Goal: Task Accomplishment & Management: Manage account settings

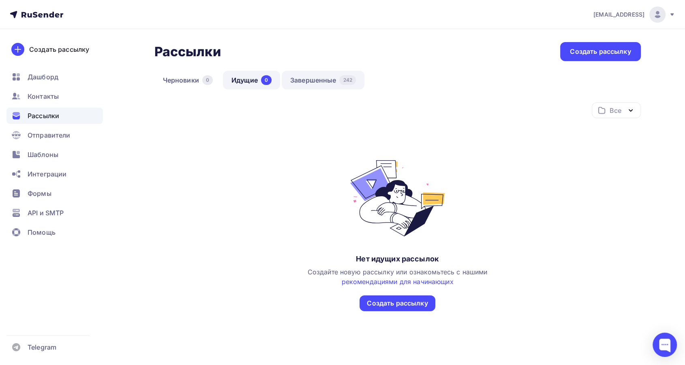
click at [315, 89] on div "Черновики 0 Идущие 0 Завершенные 242" at bounding box center [397, 87] width 486 height 32
click at [321, 77] on link "Завершенные 242" at bounding box center [323, 80] width 83 height 19
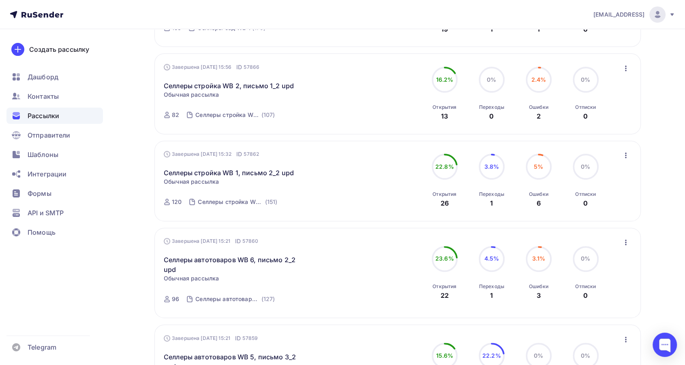
scroll to position [180, 0]
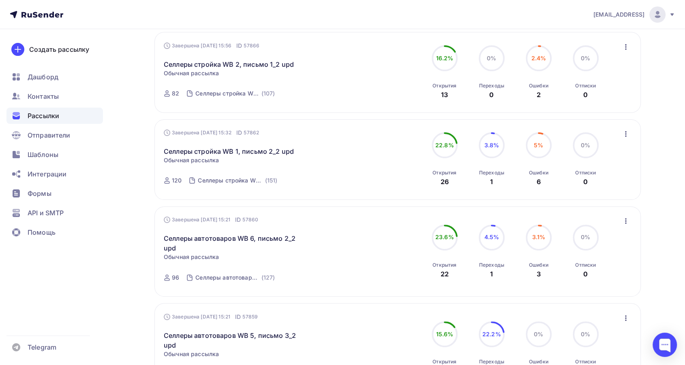
click at [625, 219] on icon "button" at bounding box center [626, 221] width 2 height 6
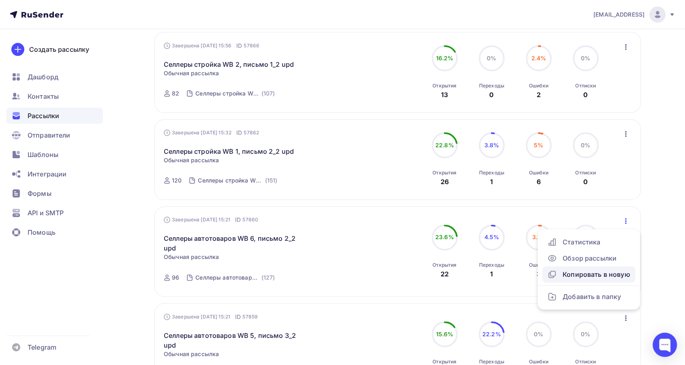
click at [606, 272] on div "Копировать в новую" at bounding box center [588, 275] width 83 height 10
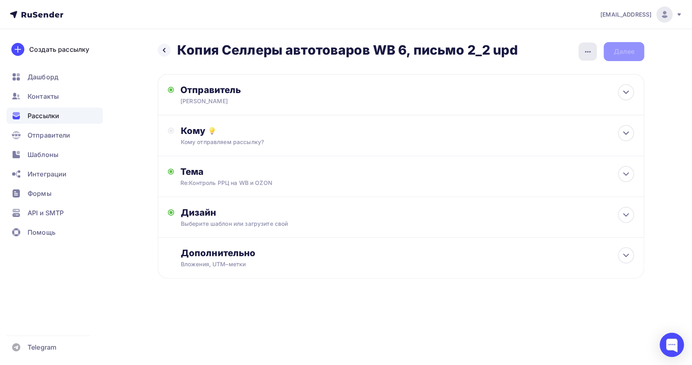
click at [587, 52] on icon "button" at bounding box center [588, 52] width 6 height 2
click at [577, 89] on div "Переименовать рассылку" at bounding box center [544, 93] width 100 height 10
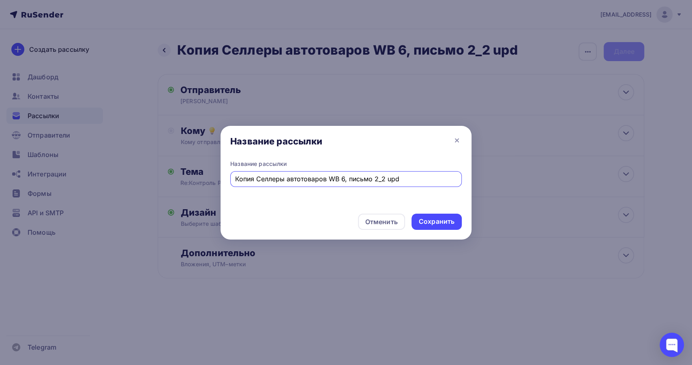
drag, startPoint x: 255, startPoint y: 182, endPoint x: 185, endPoint y: 171, distance: 70.9
click at [185, 171] on div "Название рассылки Название рассылки Копия Селлеры автотоваров WB 6, письмо 2_2 …" at bounding box center [346, 182] width 692 height 365
click at [355, 181] on input "Селлеры автотоваров WB 6, письмо 2_2 upd" at bounding box center [346, 179] width 222 height 10
type input "Селлеры автотоваров WB 6, письмо 3_2 upd"
click at [431, 224] on div "Сохранить" at bounding box center [437, 221] width 36 height 9
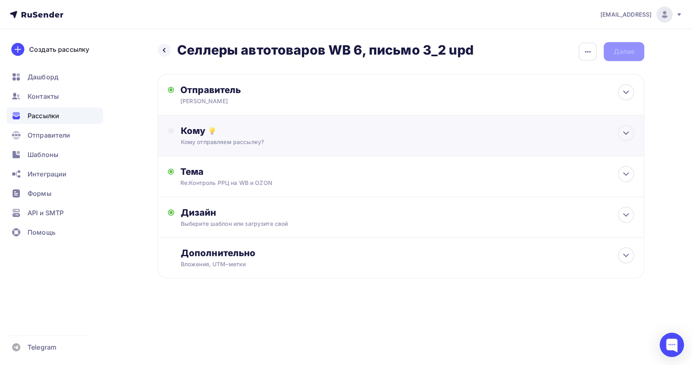
click at [380, 132] on div "Кому" at bounding box center [407, 130] width 453 height 11
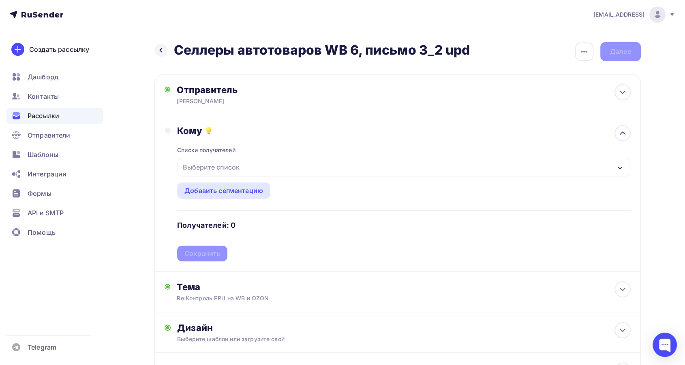
click at [337, 169] on div "Выберите список" at bounding box center [403, 167] width 452 height 19
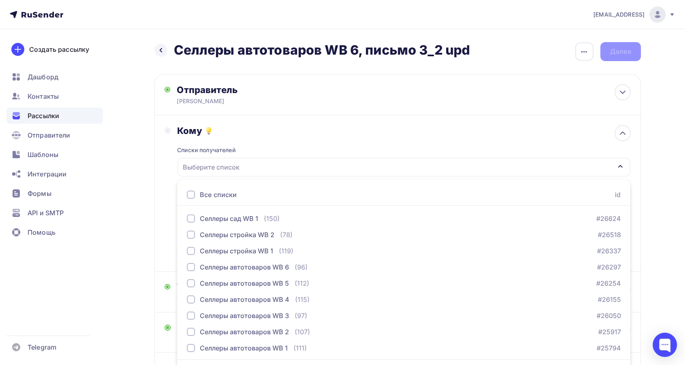
scroll to position [23, 0]
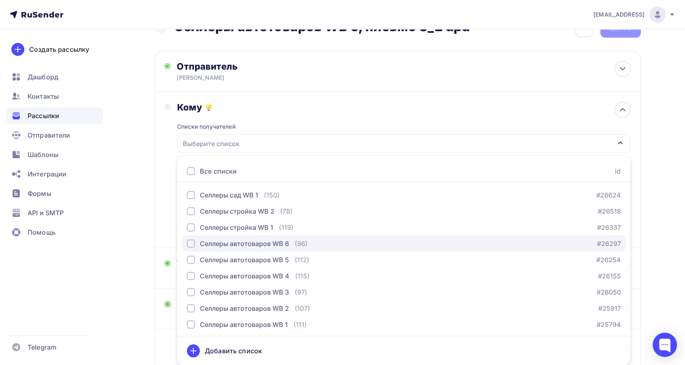
drag, startPoint x: 192, startPoint y: 239, endPoint x: 173, endPoint y: 240, distance: 18.3
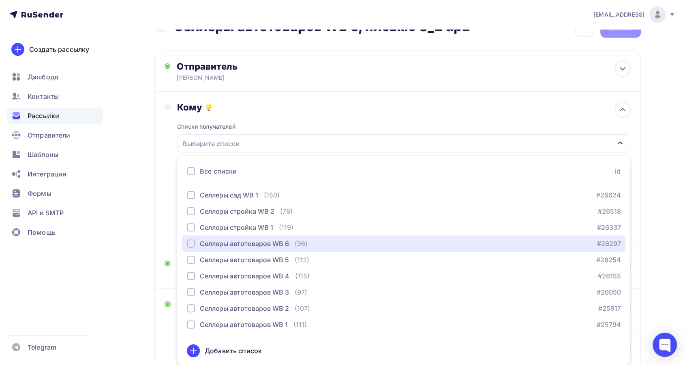
click at [191, 240] on div "button" at bounding box center [191, 244] width 8 height 8
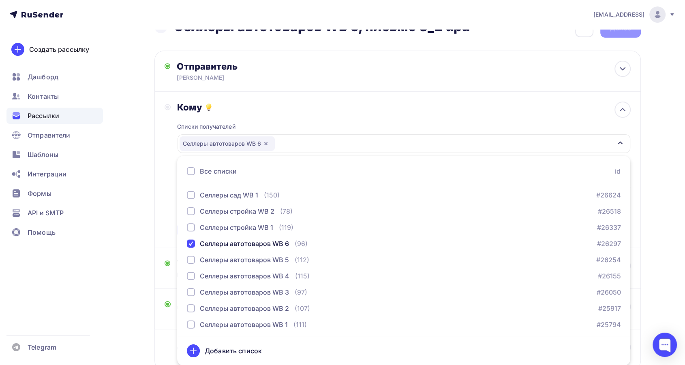
click at [165, 230] on div "Кому Списки получателей Селлеры автотоваров WB 6 Все списки id Селлеры сад WB 1…" at bounding box center [397, 170] width 466 height 137
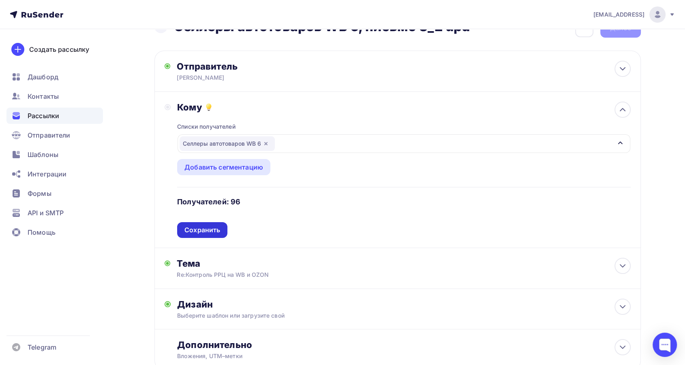
click at [196, 229] on div "Сохранить" at bounding box center [202, 230] width 36 height 9
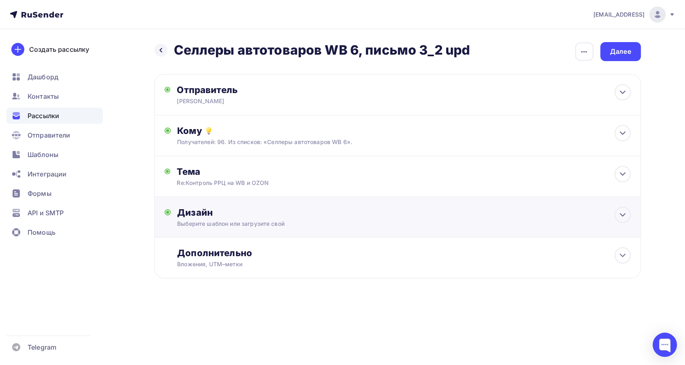
scroll to position [0, 0]
click at [312, 220] on div "Выберите шаблон или загрузите свой" at bounding box center [385, 224] width 408 height 8
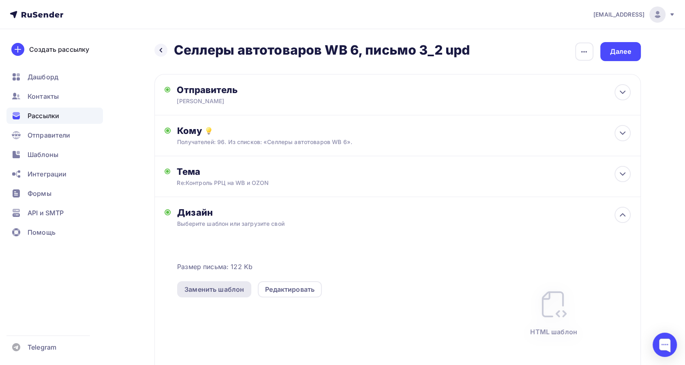
click at [224, 291] on div "Заменить шаблон" at bounding box center [214, 290] width 60 height 10
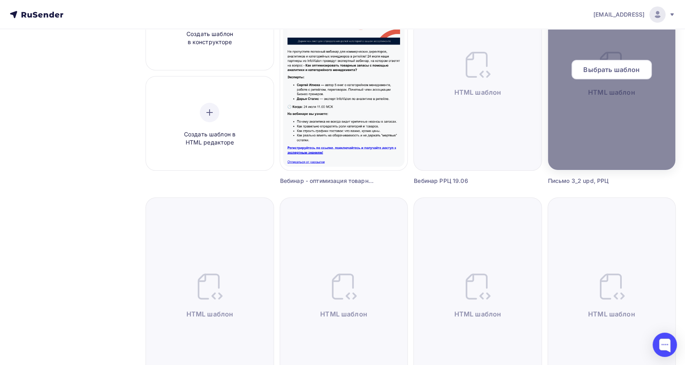
scroll to position [135, 0]
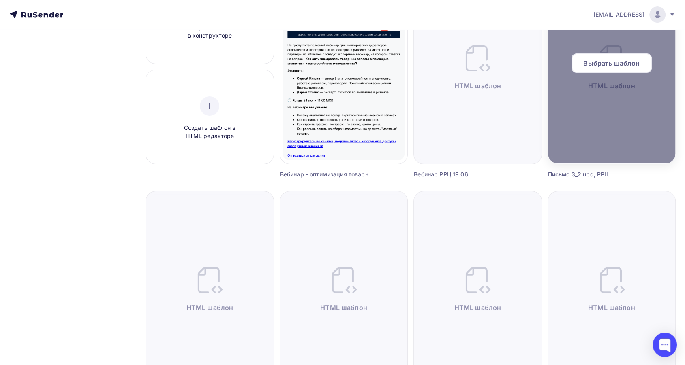
click at [622, 68] on div "Выбрать шаблон" at bounding box center [611, 62] width 80 height 19
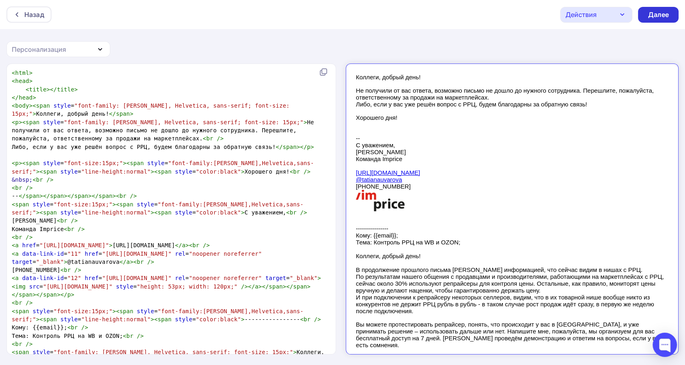
click at [658, 17] on div "Далее" at bounding box center [657, 14] width 21 height 9
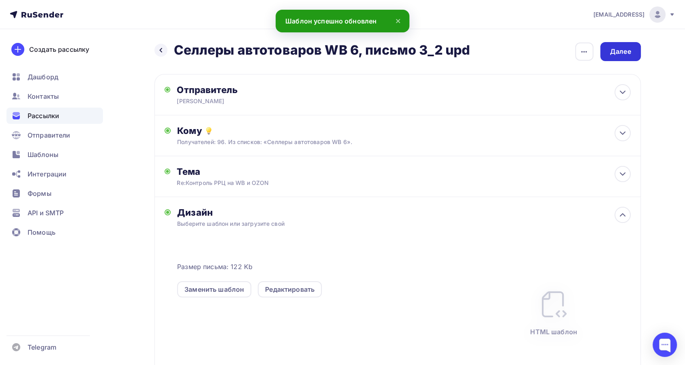
click at [623, 54] on div "Далее" at bounding box center [620, 51] width 21 height 9
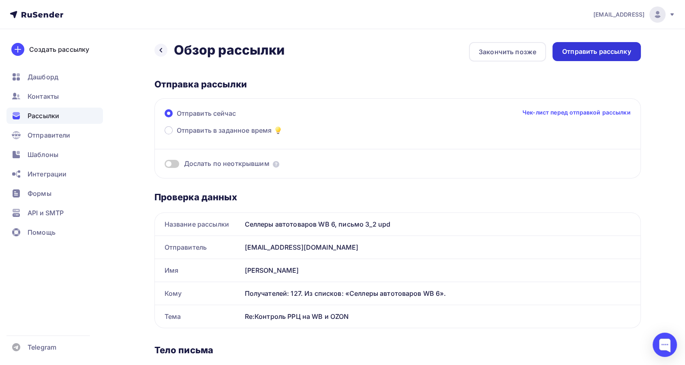
click at [615, 49] on div "Отправить рассылку" at bounding box center [596, 51] width 69 height 9
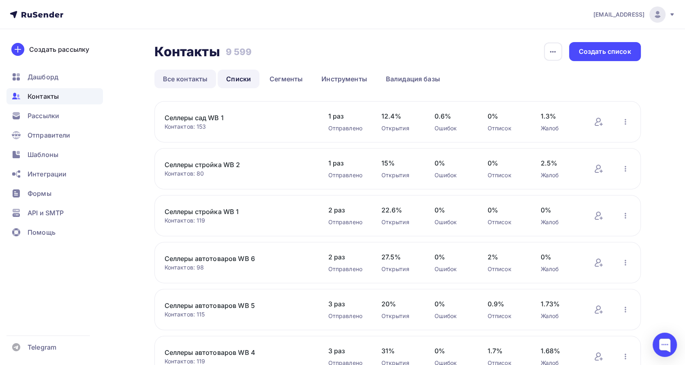
click at [181, 81] on link "Все контакты" at bounding box center [185, 79] width 62 height 19
click at [240, 71] on link "Списки" at bounding box center [239, 79] width 42 height 19
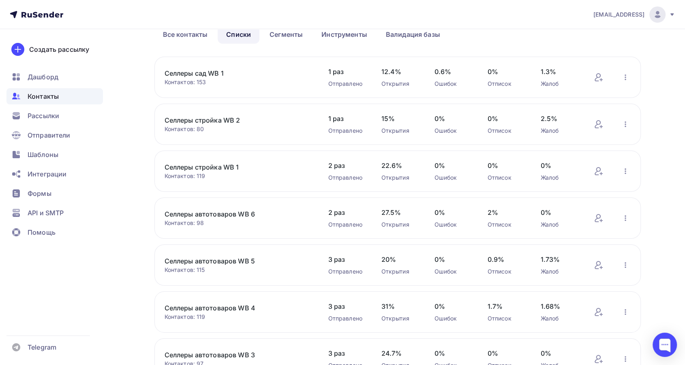
scroll to position [45, 0]
click at [61, 117] on div "Рассылки" at bounding box center [54, 116] width 96 height 16
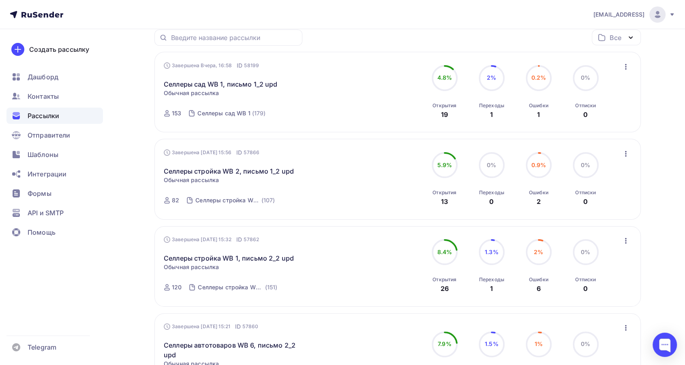
scroll to position [90, 0]
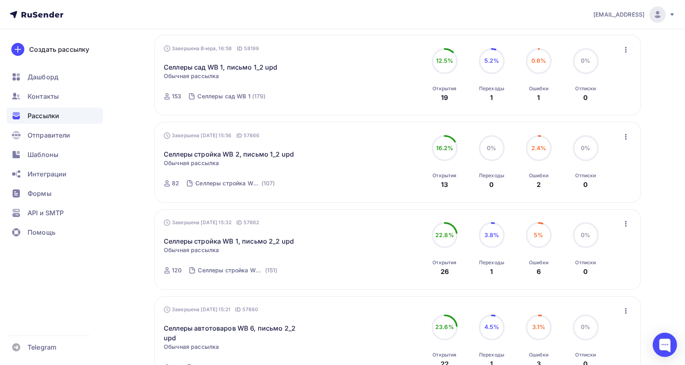
click at [626, 135] on icon "button" at bounding box center [626, 137] width 10 height 10
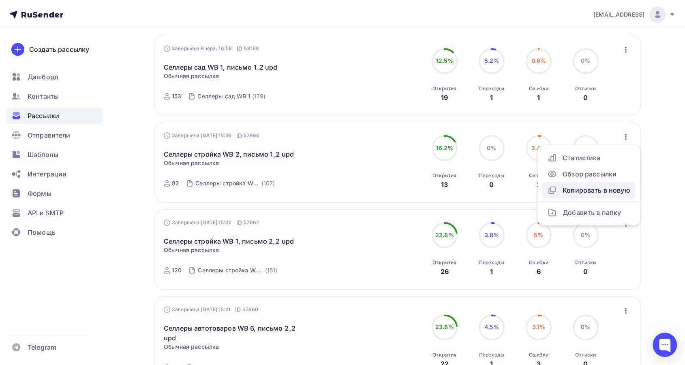
click at [626, 189] on div "Копировать в новую" at bounding box center [588, 191] width 83 height 10
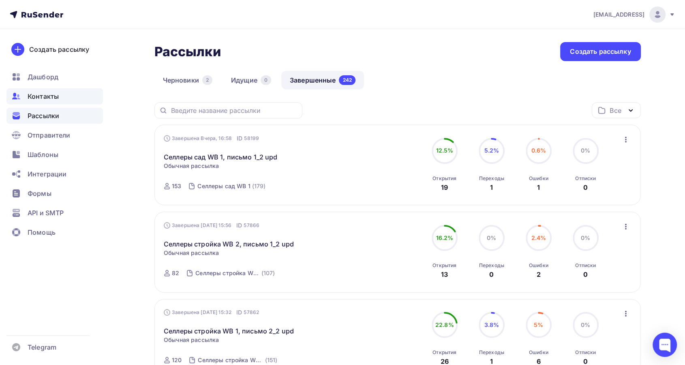
click at [34, 96] on span "Контакты" at bounding box center [43, 97] width 31 height 10
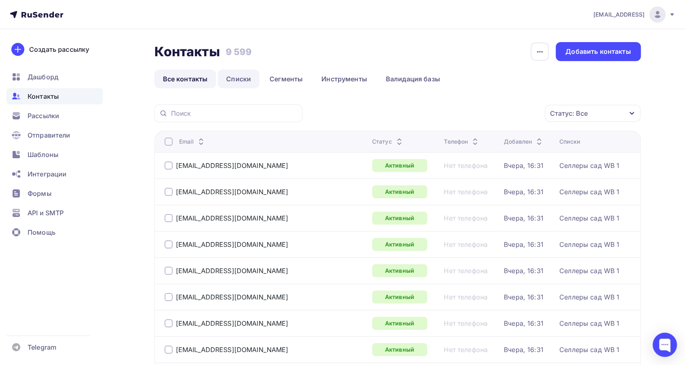
click at [241, 79] on link "Списки" at bounding box center [239, 79] width 42 height 19
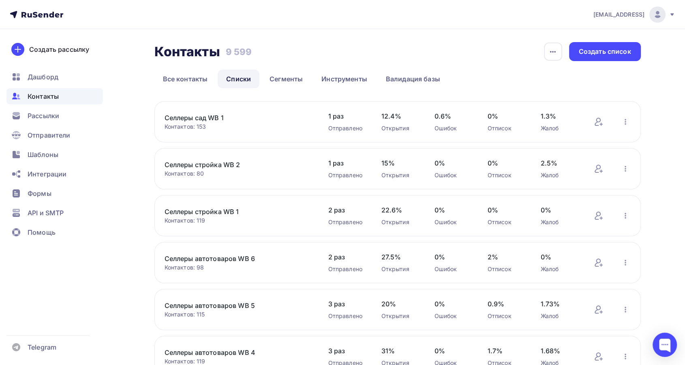
click at [37, 96] on span "Контакты" at bounding box center [43, 97] width 31 height 10
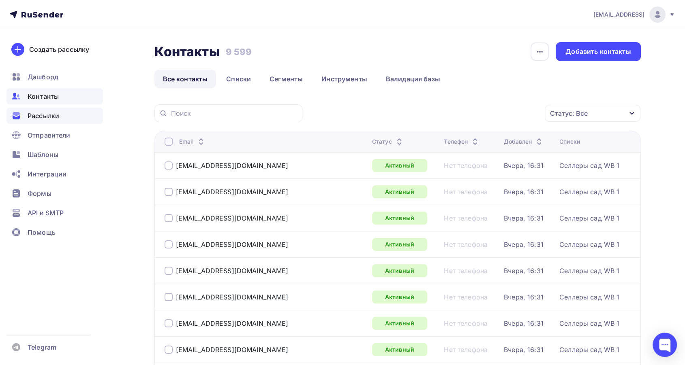
click at [50, 119] on span "Рассылки" at bounding box center [44, 116] width 32 height 10
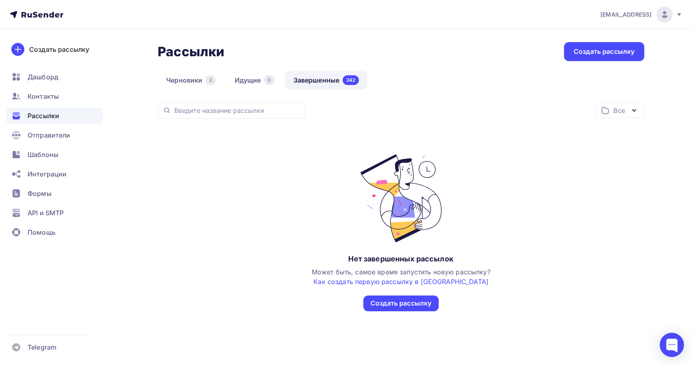
click at [321, 77] on link "Завершенные 242" at bounding box center [325, 80] width 83 height 19
click at [318, 80] on link "Завершенные 242" at bounding box center [325, 80] width 83 height 19
click at [260, 83] on link "Идущие 0" at bounding box center [254, 80] width 57 height 19
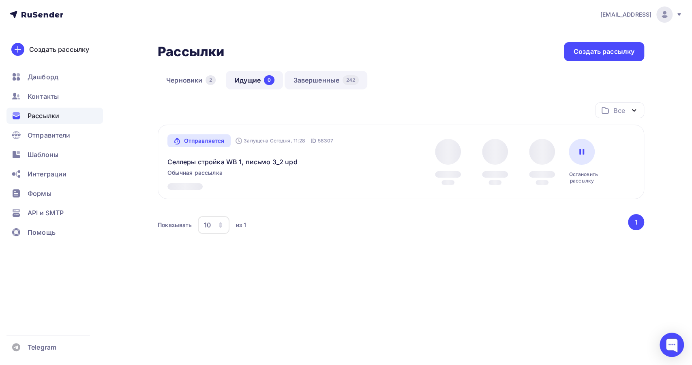
click at [327, 73] on link "Завершенные 242" at bounding box center [325, 80] width 83 height 19
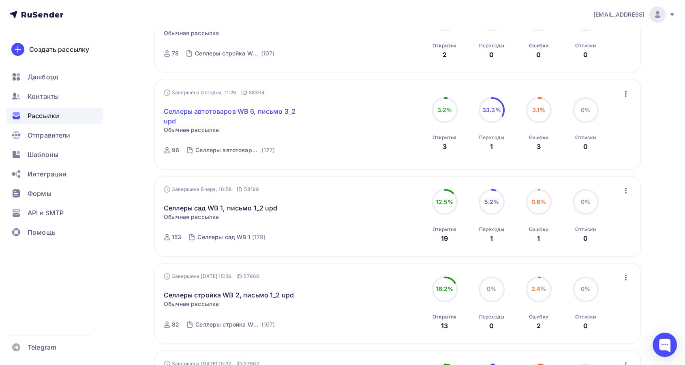
scroll to position [135, 0]
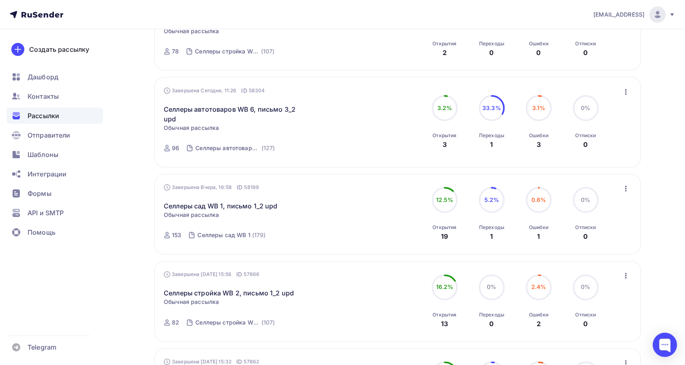
click at [45, 113] on span "Рассылки" at bounding box center [44, 116] width 32 height 10
click at [58, 95] on span "Контакты" at bounding box center [43, 97] width 31 height 10
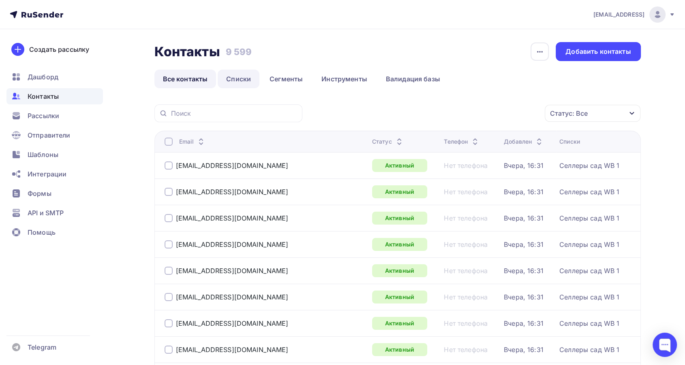
click at [244, 74] on link "Списки" at bounding box center [239, 79] width 42 height 19
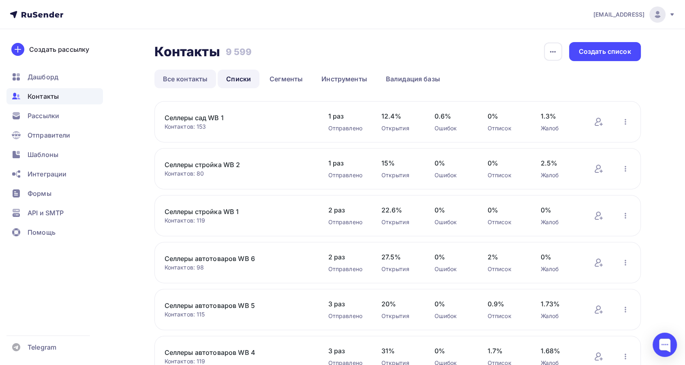
click at [194, 75] on link "Все контакты" at bounding box center [185, 79] width 62 height 19
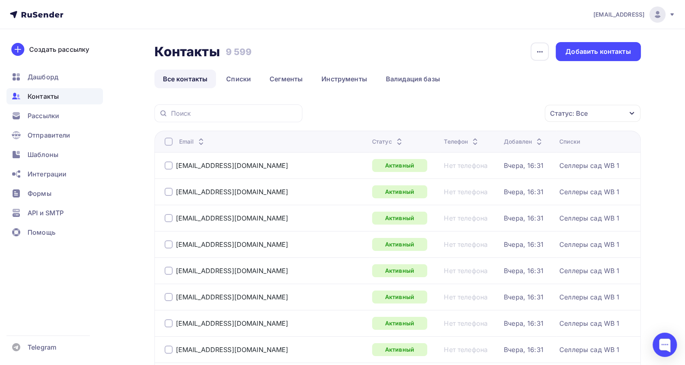
click at [623, 112] on div "Статус: Все" at bounding box center [593, 113] width 96 height 17
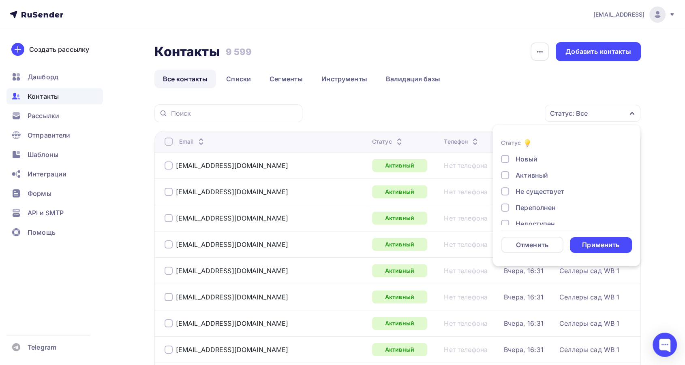
click at [541, 193] on div "Не существует" at bounding box center [539, 192] width 49 height 10
click at [602, 239] on div "Применить" at bounding box center [601, 245] width 62 height 16
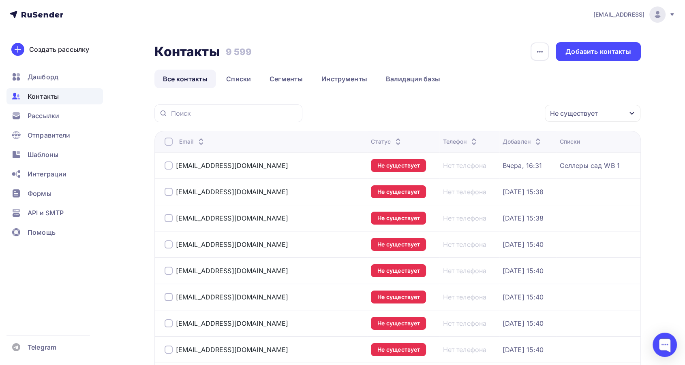
click at [167, 140] on div at bounding box center [168, 142] width 8 height 8
click at [534, 111] on div "Действие" at bounding box center [484, 114] width 107 height 16
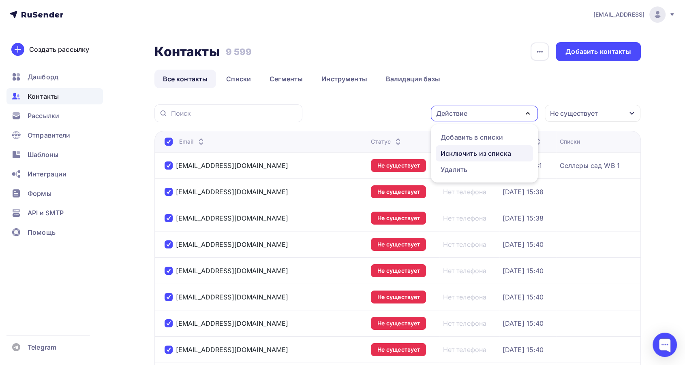
click at [491, 150] on div "Исключить из списка" at bounding box center [475, 154] width 70 height 10
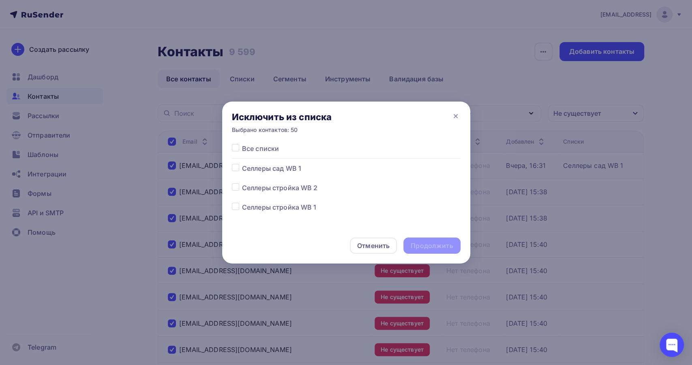
click at [242, 144] on label at bounding box center [242, 144] width 0 height 0
click at [235, 146] on input "checkbox" at bounding box center [235, 147] width 7 height 7
checkbox input "true"
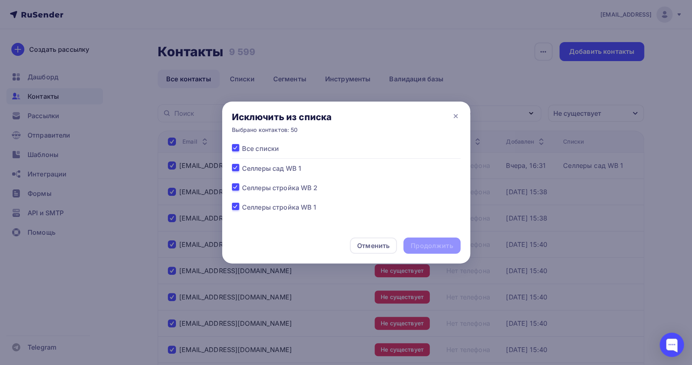
checkbox input "true"
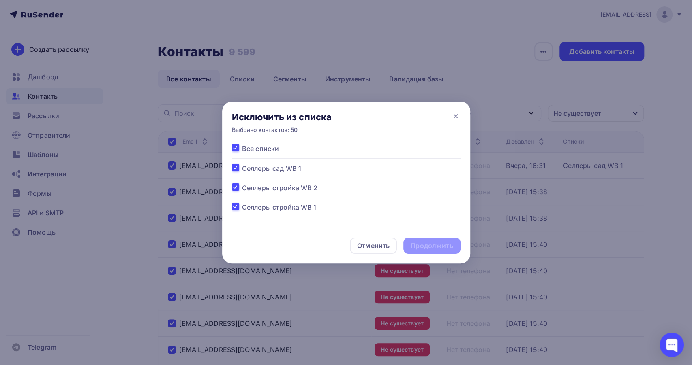
checkbox input "true"
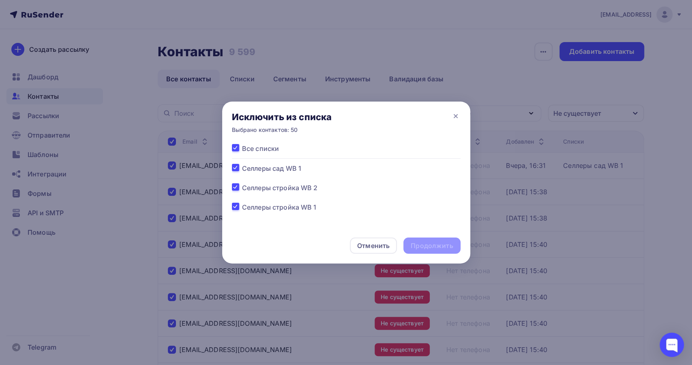
checkbox input "true"
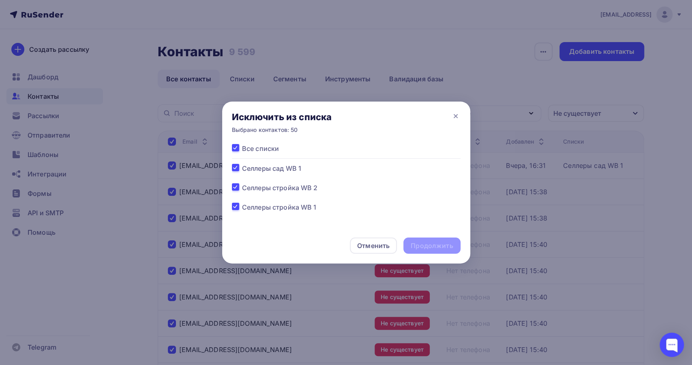
checkbox input "true"
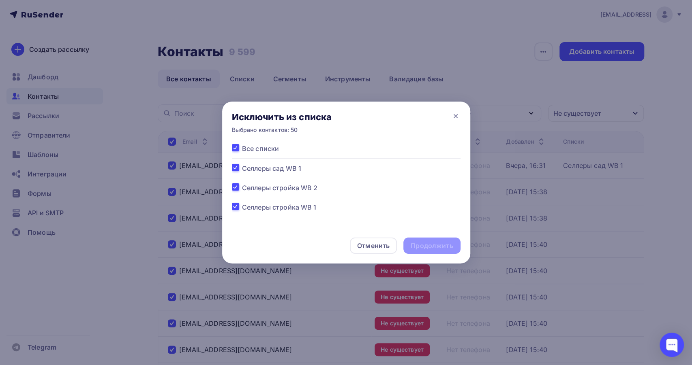
checkbox input "true"
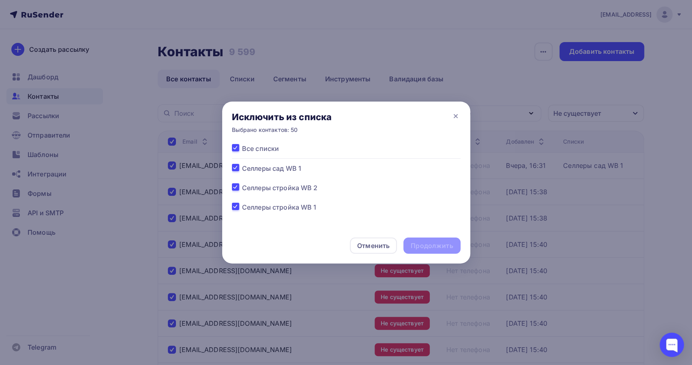
checkbox input "true"
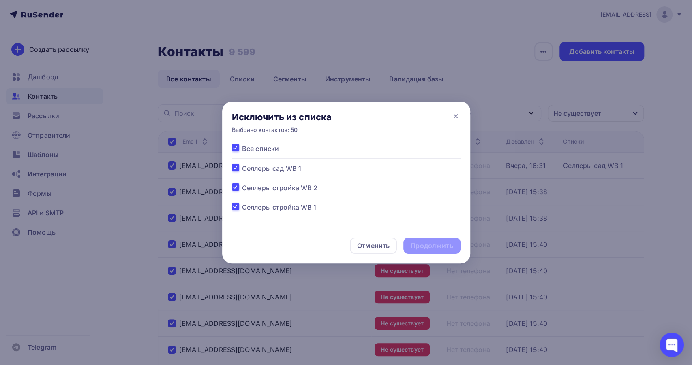
checkbox input "true"
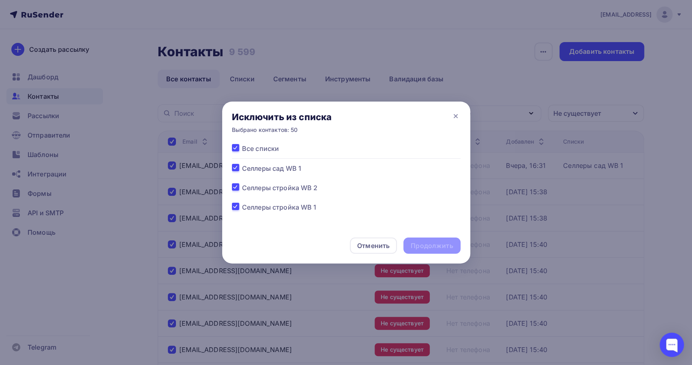
checkbox input "true"
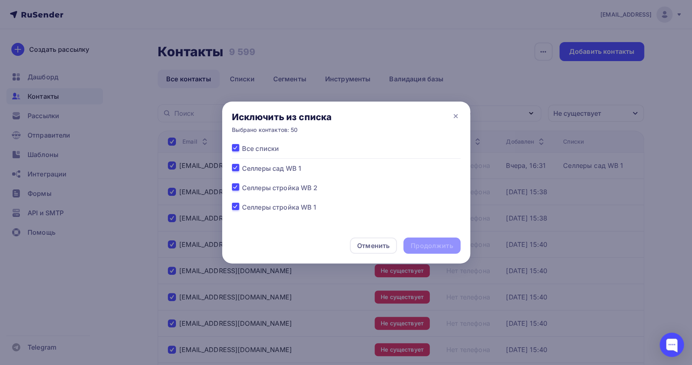
checkbox input "true"
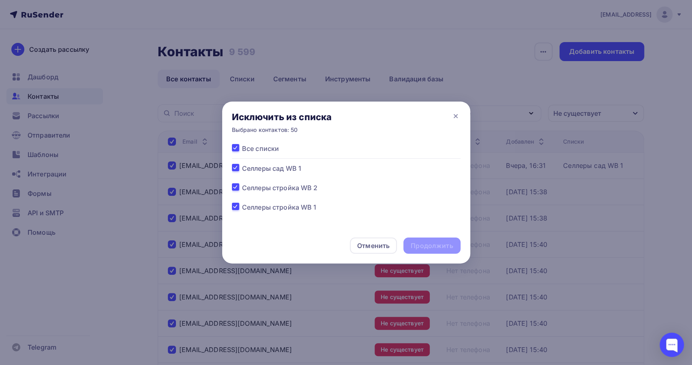
checkbox input "true"
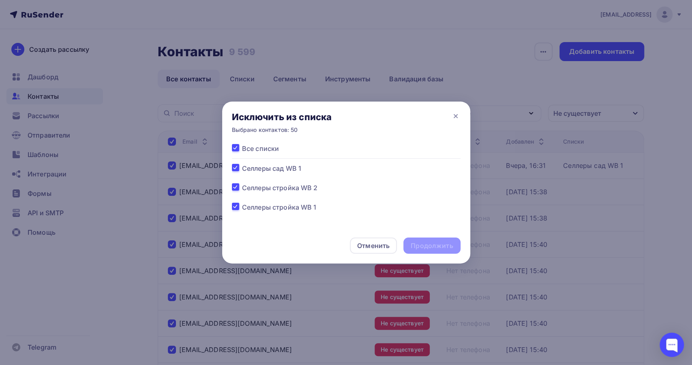
checkbox input "true"
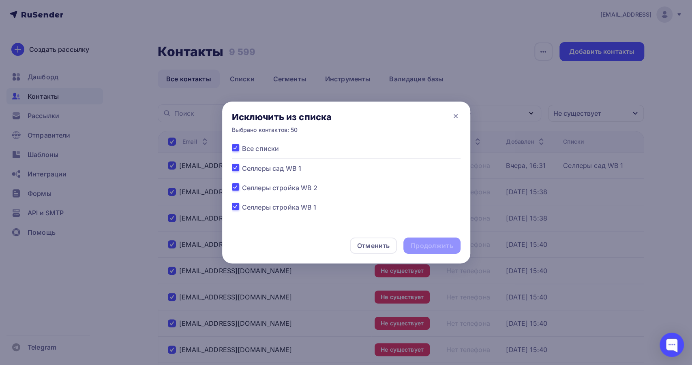
checkbox input "true"
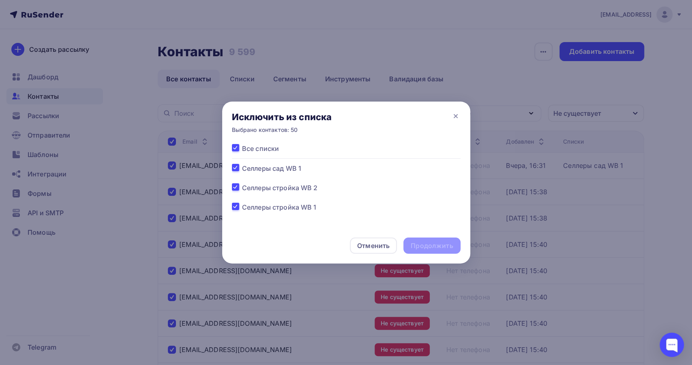
checkbox input "true"
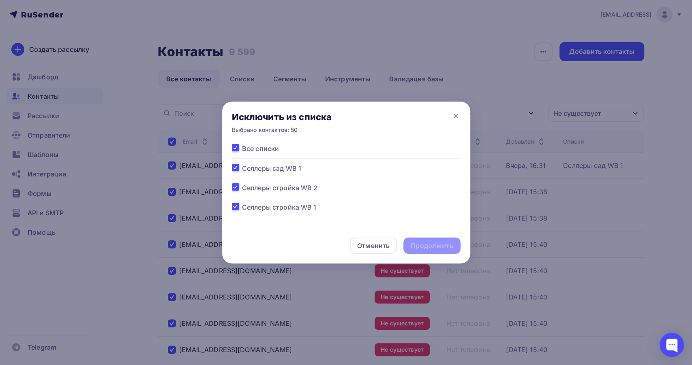
checkbox input "true"
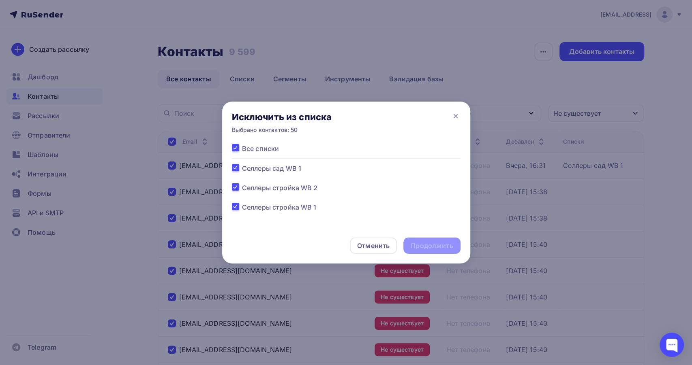
checkbox input "true"
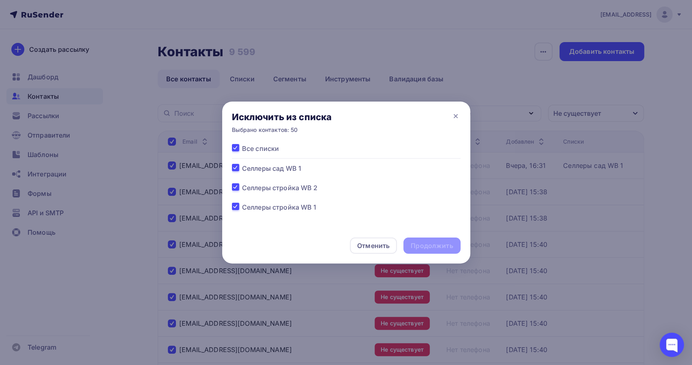
checkbox input "true"
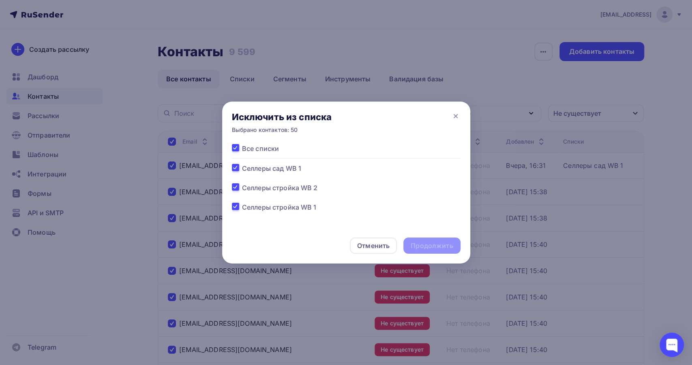
checkbox input "true"
drag, startPoint x: 418, startPoint y: 245, endPoint x: 485, endPoint y: 214, distance: 74.3
click at [417, 244] on div "Продолжить" at bounding box center [431, 245] width 42 height 9
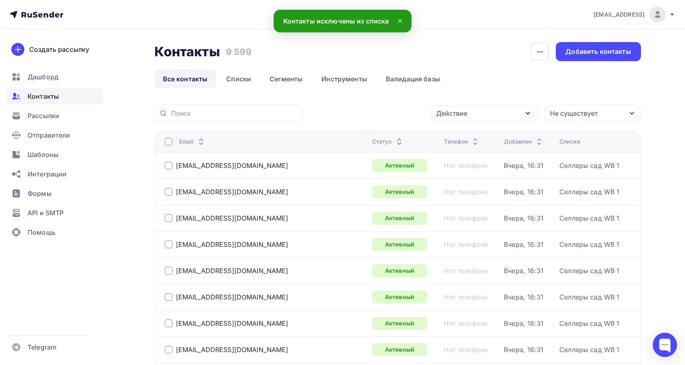
click at [626, 112] on div "Не существует" at bounding box center [593, 113] width 96 height 17
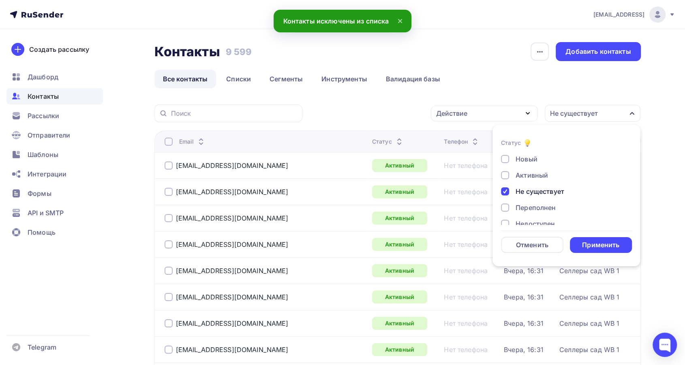
click at [504, 190] on div at bounding box center [505, 192] width 8 height 8
drag, startPoint x: 502, startPoint y: 205, endPoint x: 504, endPoint y: 209, distance: 4.4
click at [502, 207] on div at bounding box center [505, 208] width 8 height 8
click at [608, 242] on div "Применить" at bounding box center [600, 245] width 37 height 9
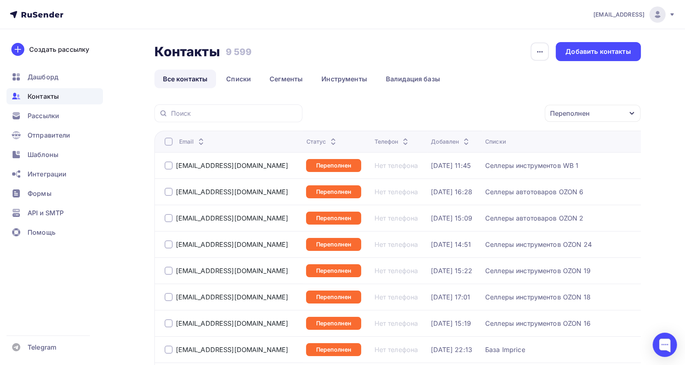
click at [632, 113] on icon "button" at bounding box center [631, 113] width 4 height 3
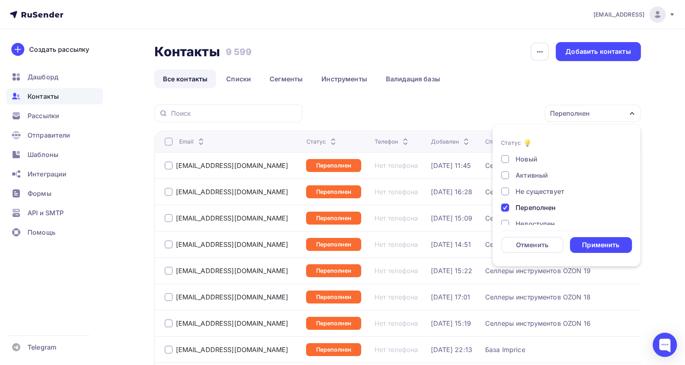
click at [502, 211] on div at bounding box center [505, 208] width 8 height 8
click at [504, 176] on div at bounding box center [505, 179] width 8 height 8
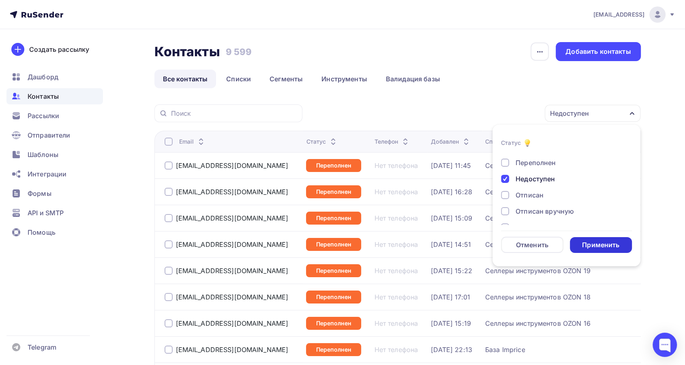
click at [594, 245] on div "Применить" at bounding box center [600, 245] width 37 height 9
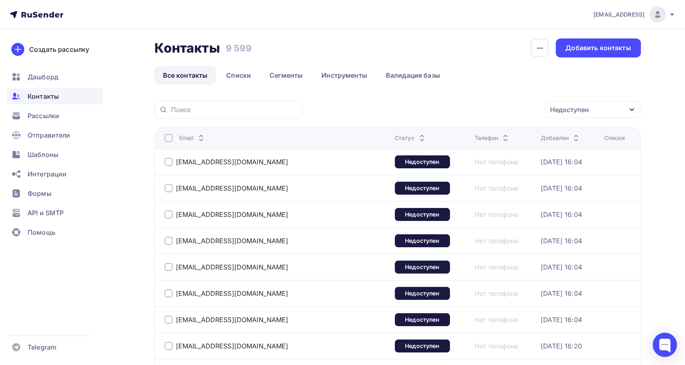
scroll to position [0, 0]
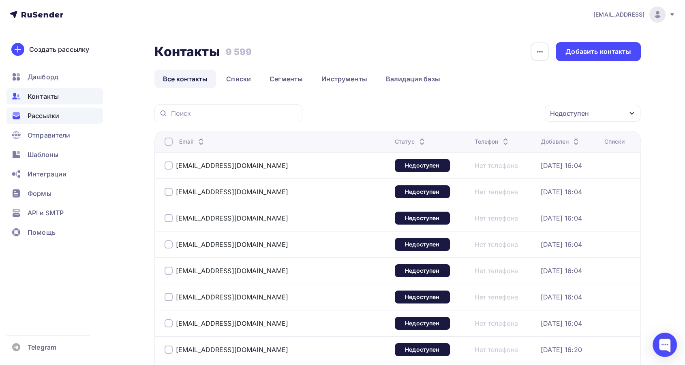
click at [58, 113] on span "Рассылки" at bounding box center [44, 116] width 32 height 10
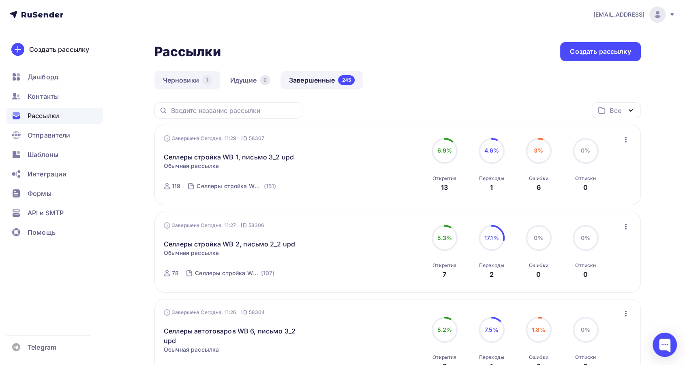
click at [171, 81] on link "Черновики 1" at bounding box center [187, 80] width 66 height 19
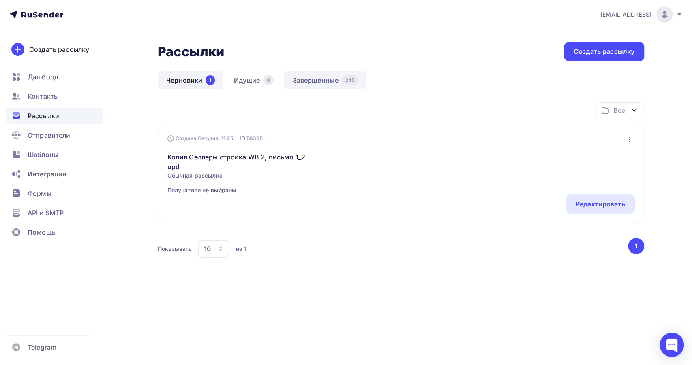
click at [320, 79] on link "Завершенные 245" at bounding box center [325, 80] width 83 height 19
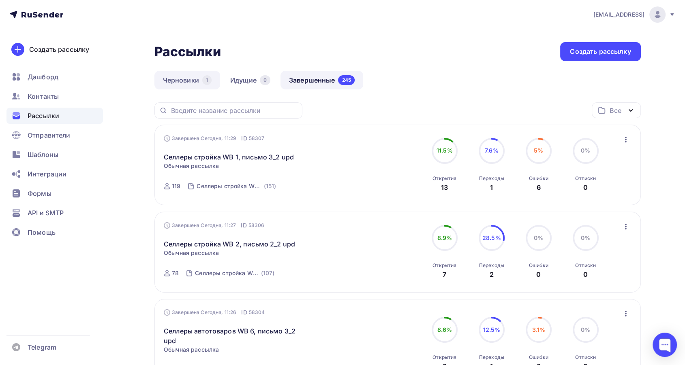
click at [174, 78] on link "Черновики 1" at bounding box center [187, 80] width 66 height 19
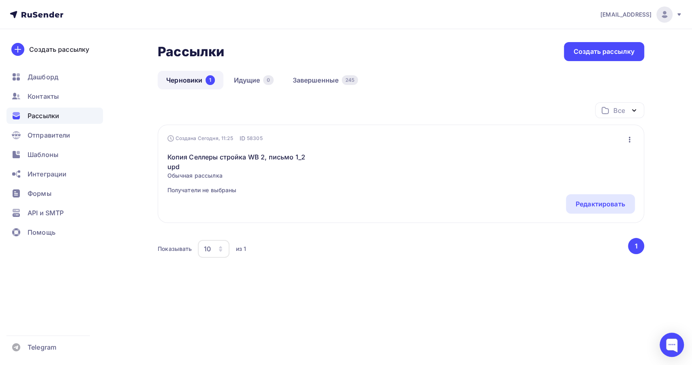
click at [629, 137] on icon "button" at bounding box center [629, 140] width 2 height 6
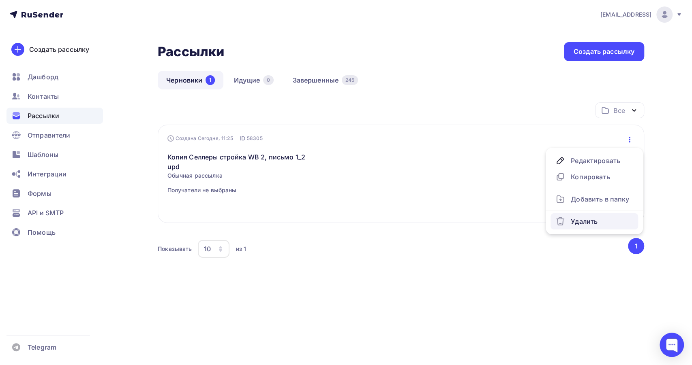
click at [591, 217] on div "Удалить" at bounding box center [594, 222] width 78 height 10
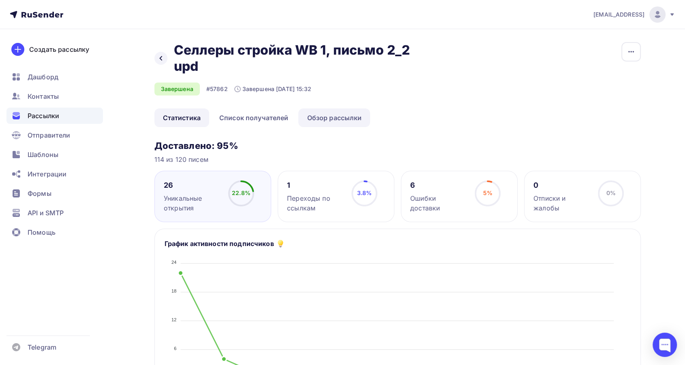
click at [330, 124] on link "Обзор рассылки" at bounding box center [334, 118] width 72 height 19
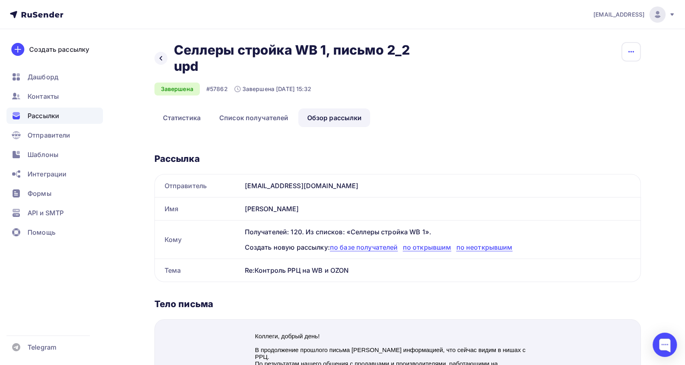
click at [629, 53] on icon "button" at bounding box center [631, 52] width 10 height 10
click at [601, 77] on div "Копировать" at bounding box center [600, 78] width 78 height 10
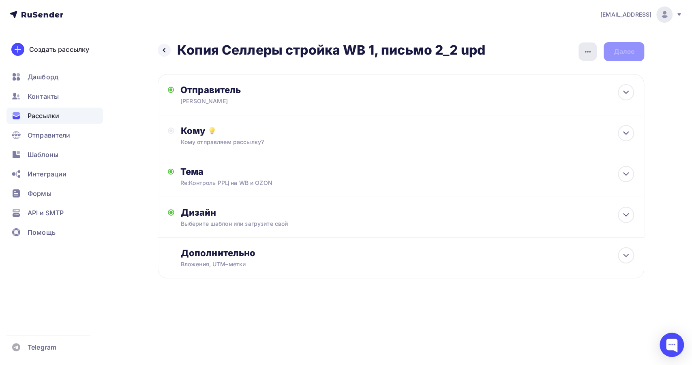
click at [591, 56] on icon "button" at bounding box center [588, 52] width 10 height 10
click at [554, 94] on div "Переименовать рассылку" at bounding box center [544, 93] width 100 height 10
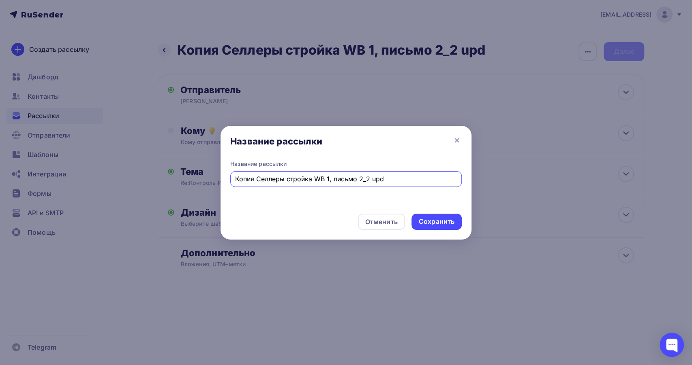
drag, startPoint x: 256, startPoint y: 177, endPoint x: 188, endPoint y: 169, distance: 68.5
click at [188, 169] on div "Название рассылки Название рассылки Копия Селлеры стройка WB 1, письмо 2_2 upd …" at bounding box center [346, 182] width 692 height 365
click at [341, 179] on input "Селлеры стройка WB 1, письмо 2_2 upd" at bounding box center [346, 179] width 222 height 10
type input "Селлеры стройка WB 1, письмо 3_2 upd"
click at [441, 227] on div "Сохранить" at bounding box center [436, 222] width 50 height 16
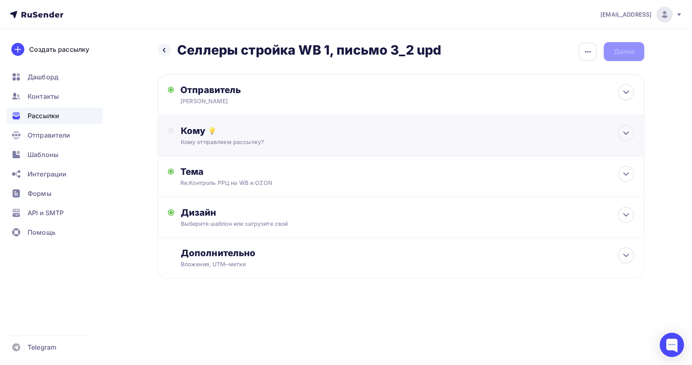
drag, startPoint x: 379, startPoint y: 132, endPoint x: 381, endPoint y: 139, distance: 7.6
click at [378, 135] on div "Кому" at bounding box center [407, 130] width 453 height 11
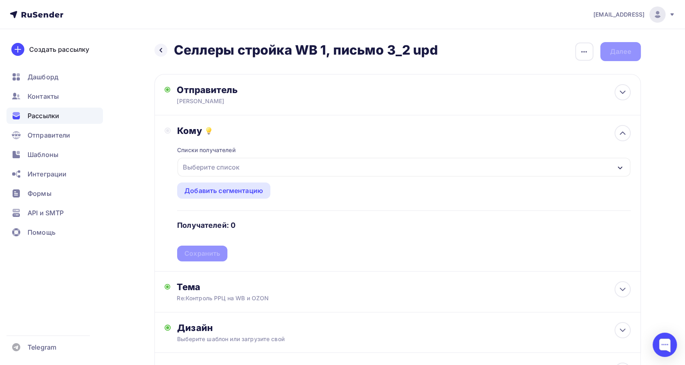
click at [324, 165] on div "Выберите список" at bounding box center [403, 167] width 452 height 19
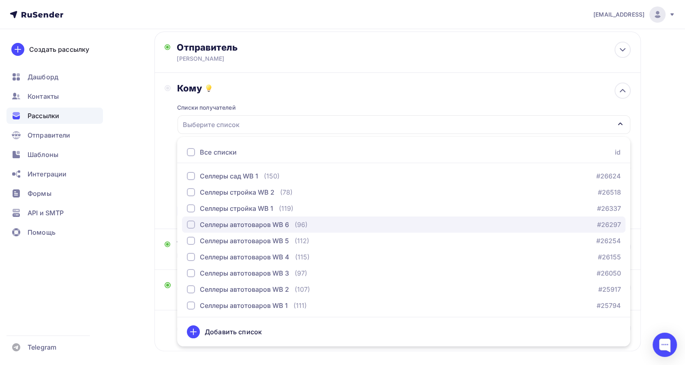
scroll to position [45, 0]
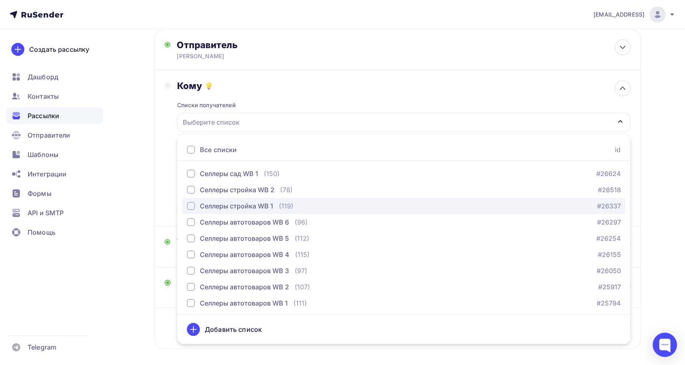
click at [234, 209] on div "Селлеры стройка WB 1" at bounding box center [236, 206] width 73 height 10
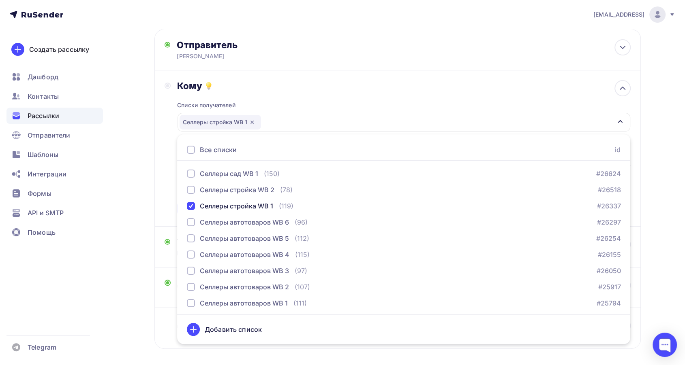
click at [165, 201] on div "Кому Списки получателей Селлеры стройка WB 1 Все списки id Селлеры сад WB 1 (15…" at bounding box center [397, 148] width 466 height 137
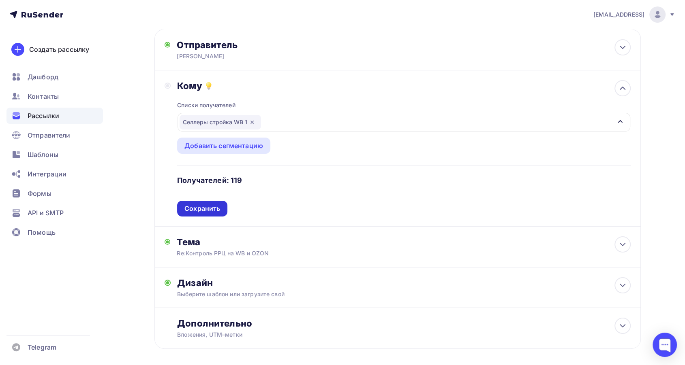
click at [201, 205] on div "Сохранить" at bounding box center [202, 208] width 36 height 9
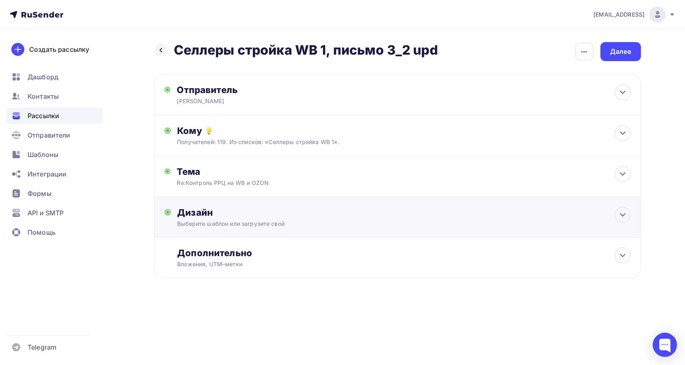
scroll to position [0, 0]
click at [331, 211] on div "Дизайн" at bounding box center [407, 212] width 453 height 11
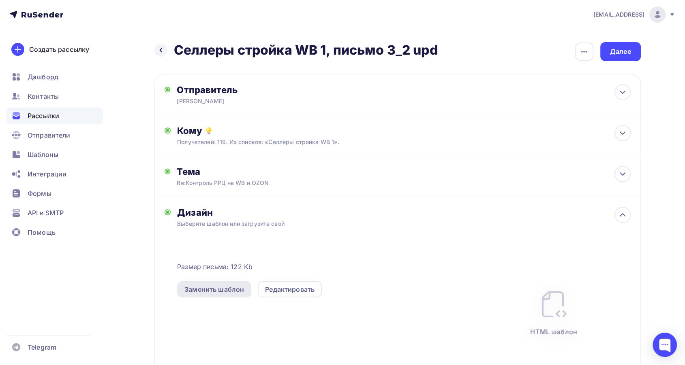
click at [232, 289] on div "Заменить шаблон" at bounding box center [214, 290] width 60 height 10
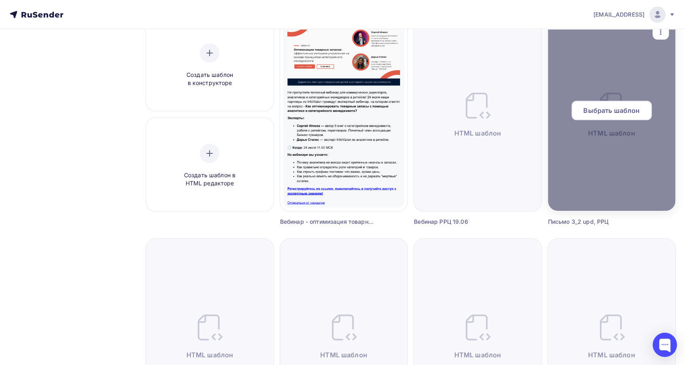
scroll to position [90, 0]
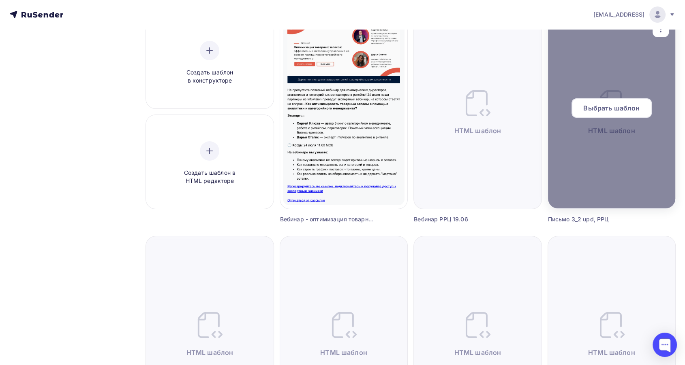
click at [616, 112] on span "Выбрать шаблон" at bounding box center [611, 108] width 56 height 10
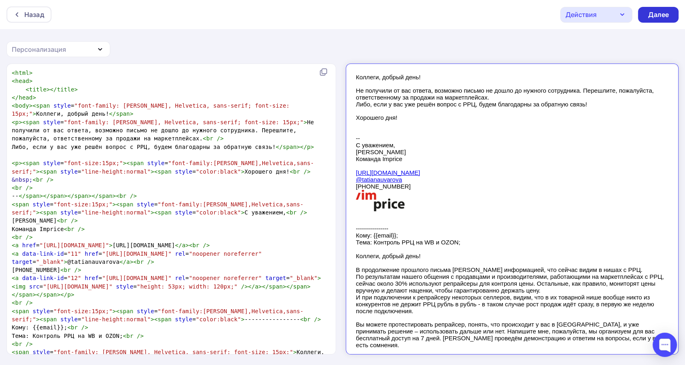
click at [660, 15] on div "Далее" at bounding box center [657, 14] width 21 height 9
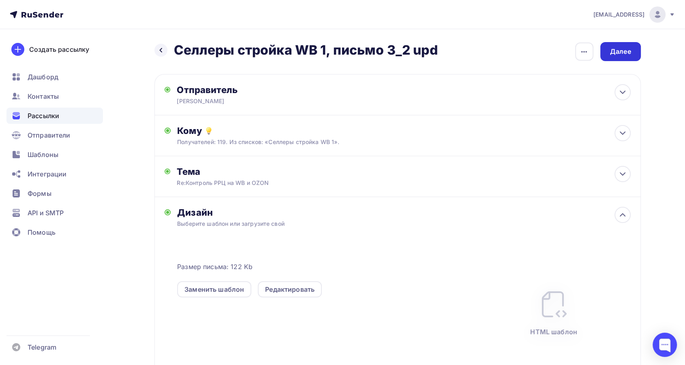
click at [632, 52] on div "Далее" at bounding box center [620, 51] width 41 height 19
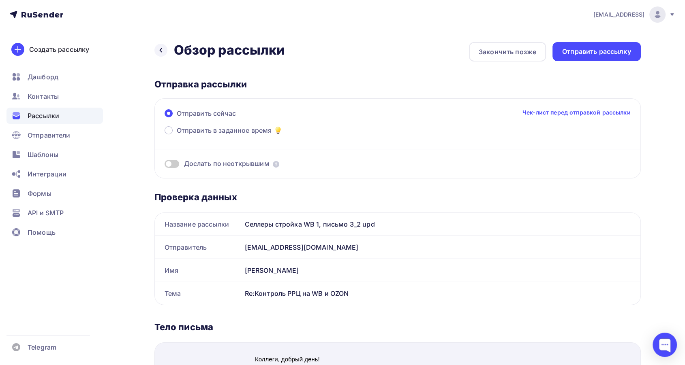
click at [166, 45] on div "Назад Обзор рассылки Обзор рассылки" at bounding box center [219, 50] width 130 height 16
click at [164, 49] on div at bounding box center [160, 50] width 13 height 13
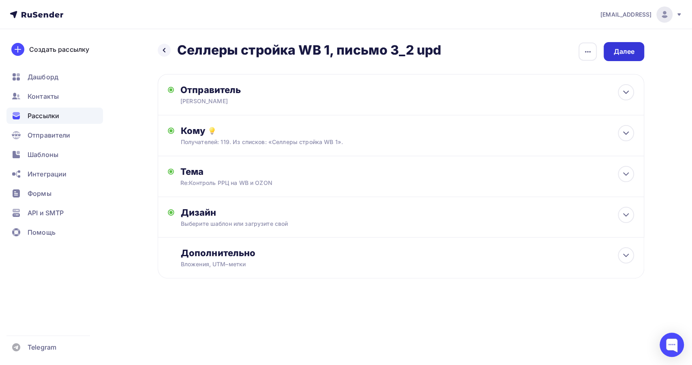
click at [626, 51] on div "Далее" at bounding box center [623, 51] width 21 height 9
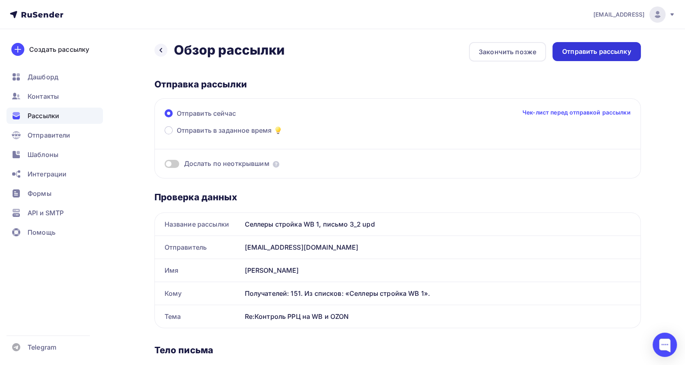
click at [622, 52] on div "Отправить рассылку" at bounding box center [596, 51] width 69 height 9
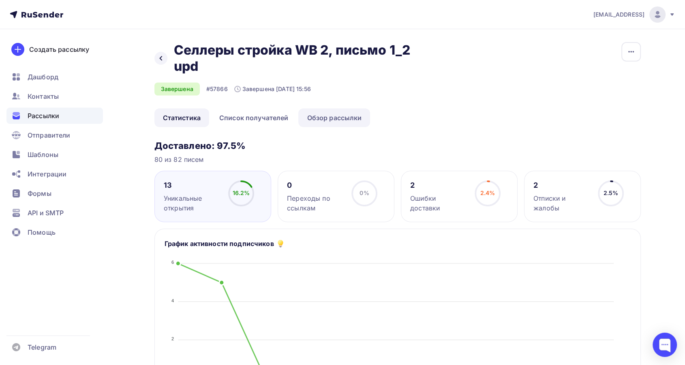
click at [336, 120] on link "Обзор рассылки" at bounding box center [334, 118] width 72 height 19
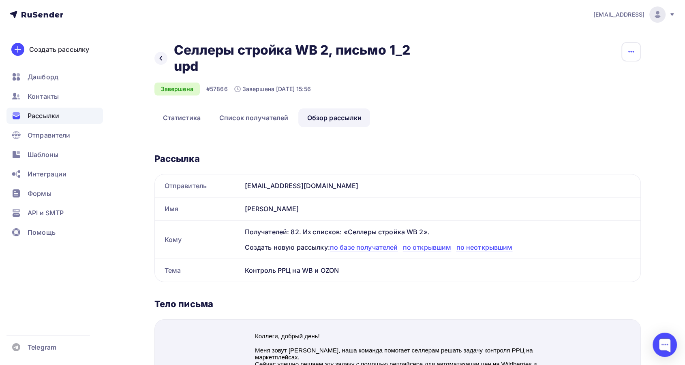
click at [628, 52] on icon "button" at bounding box center [631, 52] width 10 height 10
click at [600, 81] on div "Копировать" at bounding box center [600, 78] width 78 height 10
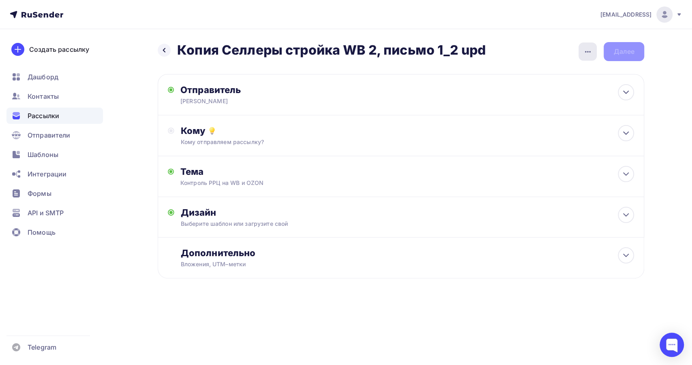
click at [587, 53] on icon "button" at bounding box center [588, 52] width 10 height 10
click at [560, 93] on div "Переименовать рассылку" at bounding box center [544, 93] width 100 height 10
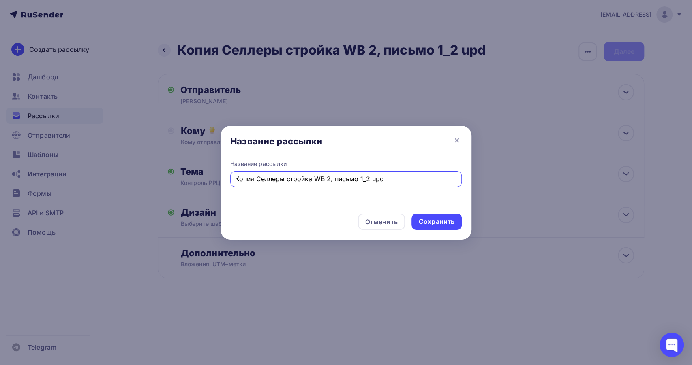
drag, startPoint x: 255, startPoint y: 179, endPoint x: 185, endPoint y: 169, distance: 71.2
click at [185, 169] on div "Название рассылки Название рассылки Копия Селлеры стройка WB 2, письмо 1_2 upd …" at bounding box center [346, 182] width 692 height 365
click at [342, 176] on input "Селлеры стройка WB 2, письмо 1_2 upd" at bounding box center [346, 179] width 222 height 10
type input "Селлеры стройка WB 2, письмо 2_2 upd"
click at [445, 222] on div "Сохранить" at bounding box center [437, 221] width 36 height 9
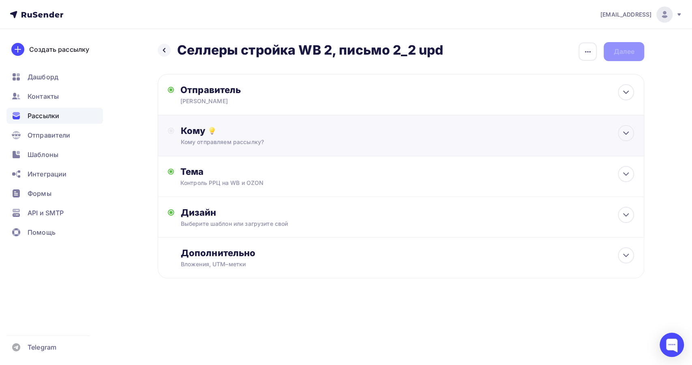
click at [340, 143] on div "Кому отправляем рассылку?" at bounding box center [385, 142] width 408 height 8
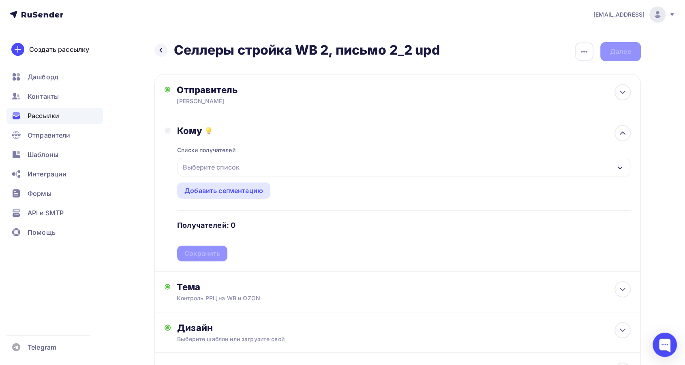
click at [316, 167] on div "Выберите список" at bounding box center [403, 167] width 452 height 19
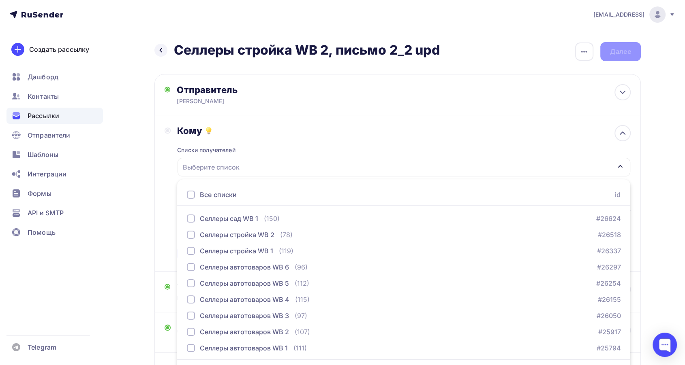
scroll to position [23, 0]
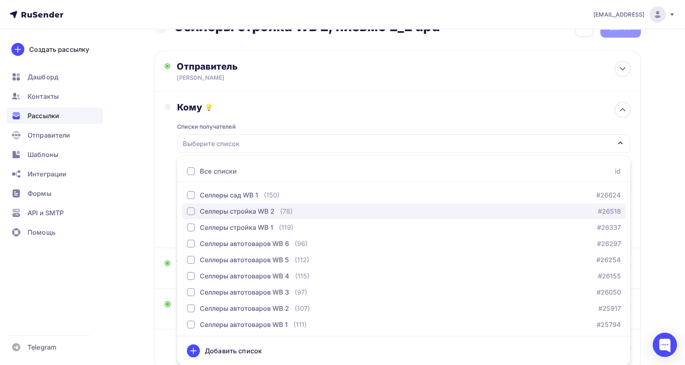
click at [222, 213] on div "Селлеры стройка WB 2" at bounding box center [237, 212] width 75 height 10
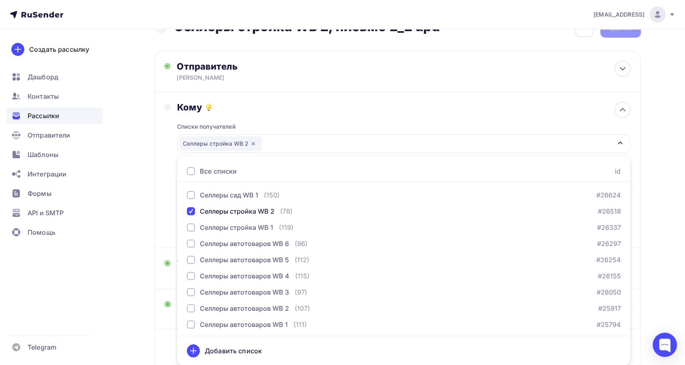
click at [162, 206] on div "Кому Списки получателей Селлеры стройка WB 2 Все списки id Селлеры сад WB 1 (15…" at bounding box center [397, 170] width 486 height 156
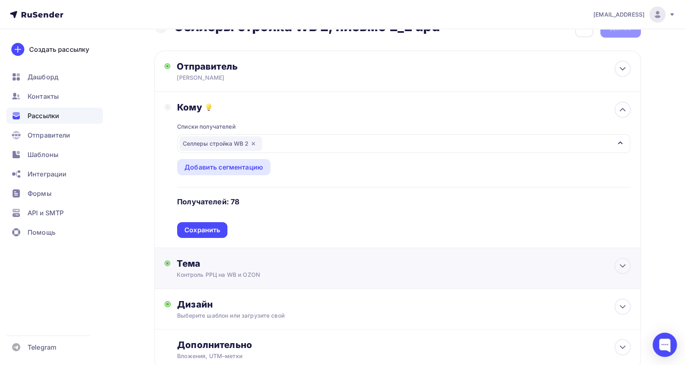
drag, startPoint x: 215, startPoint y: 231, endPoint x: 214, endPoint y: 227, distance: 4.5
click at [214, 231] on div "Сохранить" at bounding box center [202, 230] width 36 height 9
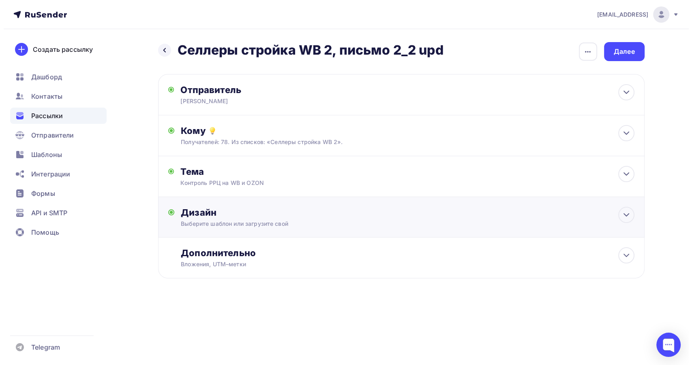
scroll to position [0, 0]
click at [272, 190] on div "Тема Контроль РРЦ на WB и OZON Тема * Контроль РРЦ на WB и OZON Рекомендуем исп…" at bounding box center [401, 176] width 486 height 41
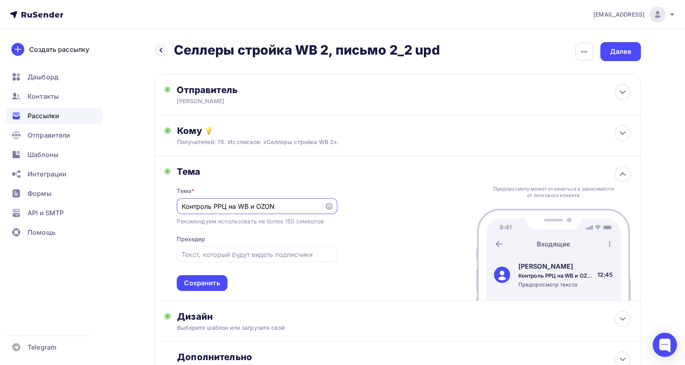
click at [182, 207] on input "Контроль РРЦ на WB и OZON" at bounding box center [251, 207] width 139 height 10
type input "Re:Контроль РРЦ на WB и OZON"
click at [210, 280] on div "Сохранить" at bounding box center [202, 283] width 36 height 9
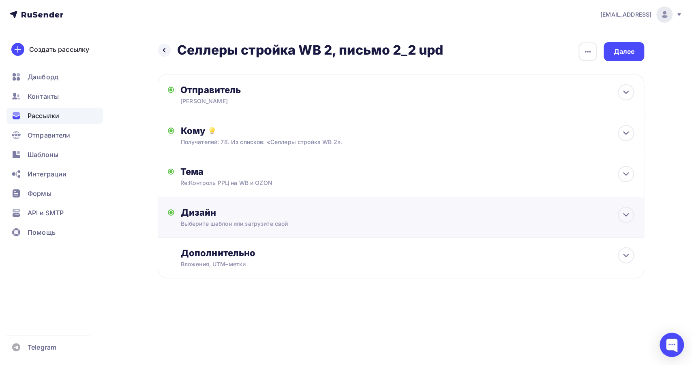
click at [334, 231] on div "Дизайн Выберите шаблон или загрузите свой Размер письма: 122 Kb Заменить шаблон…" at bounding box center [401, 222] width 466 height 30
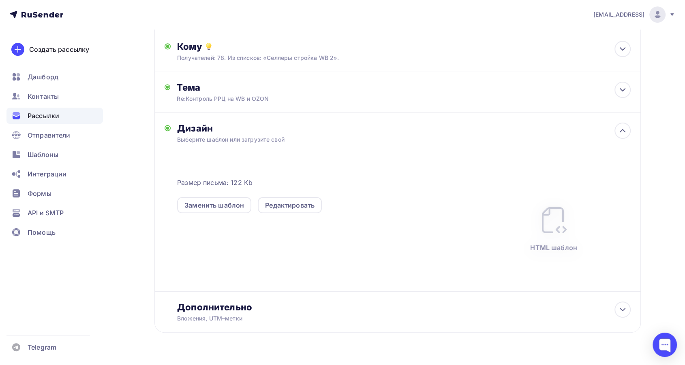
scroll to position [90, 0]
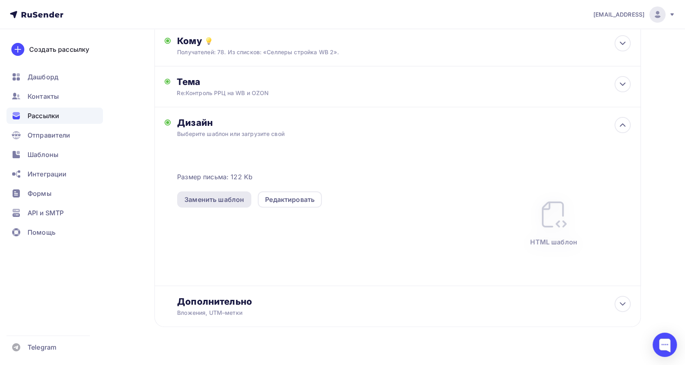
click at [235, 201] on div "Заменить шаблон" at bounding box center [214, 200] width 60 height 10
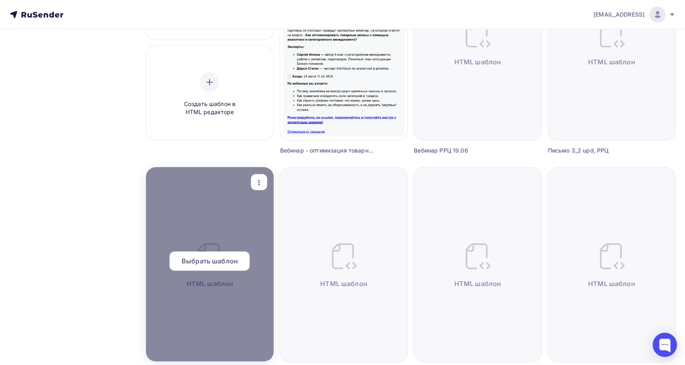
scroll to position [180, 0]
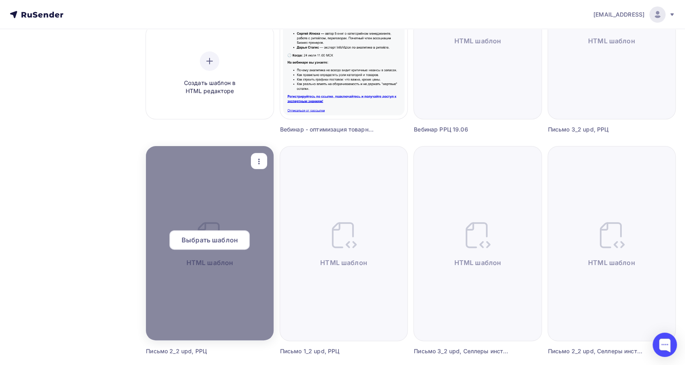
click at [235, 241] on span "Выбрать шаблон" at bounding box center [210, 240] width 56 height 10
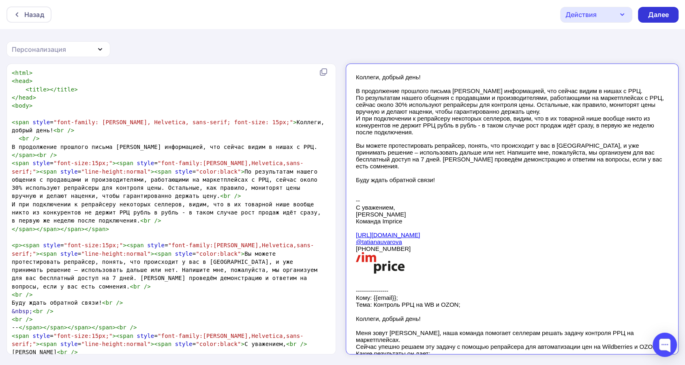
click at [654, 15] on div "Далее" at bounding box center [657, 14] width 21 height 9
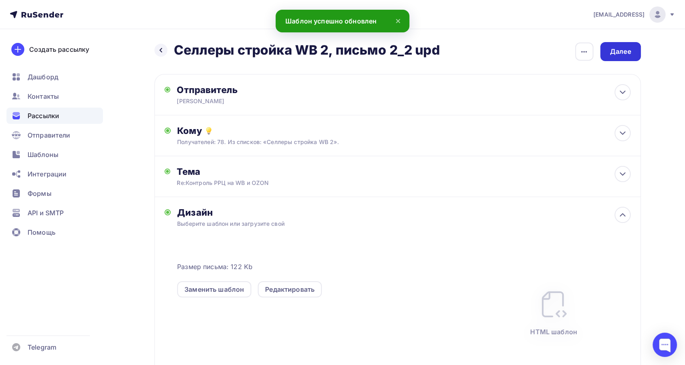
click at [621, 56] on div "Далее" at bounding box center [620, 51] width 41 height 19
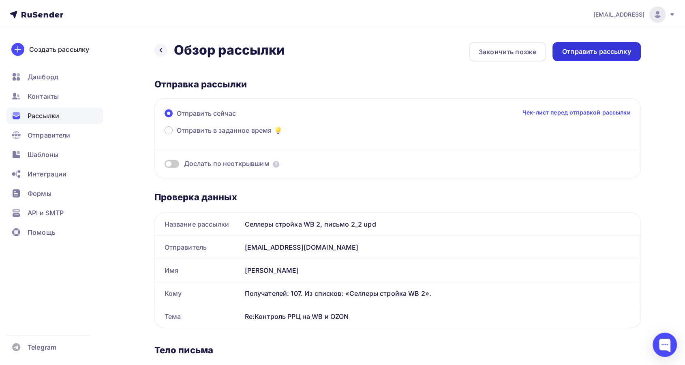
click at [621, 52] on div "Отправить рассылку" at bounding box center [596, 51] width 69 height 9
